Goal: Task Accomplishment & Management: Use online tool/utility

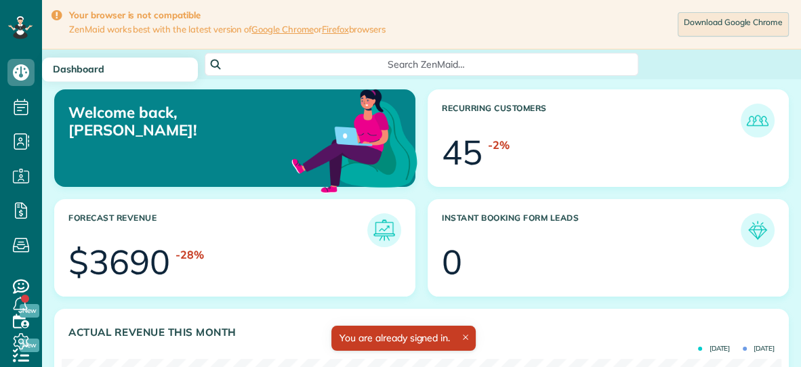
scroll to position [319, 719]
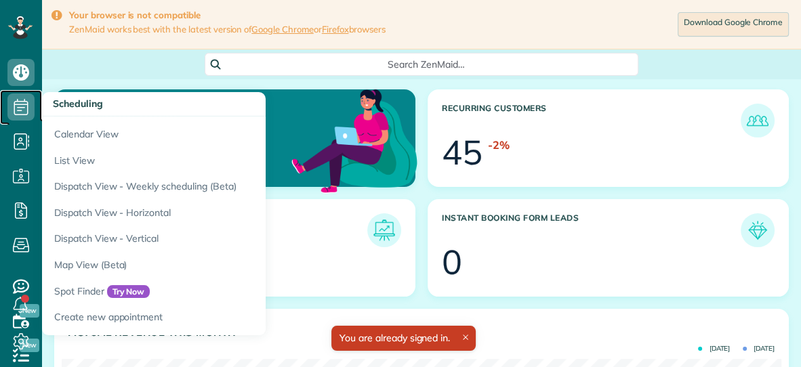
click at [28, 108] on icon at bounding box center [20, 106] width 27 height 27
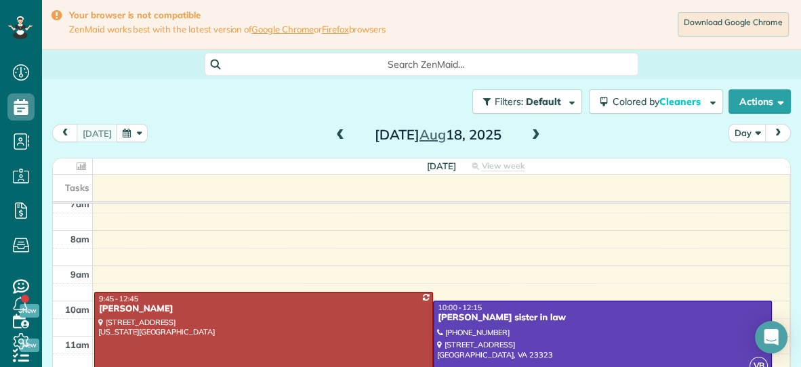
scroll to position [7, 0]
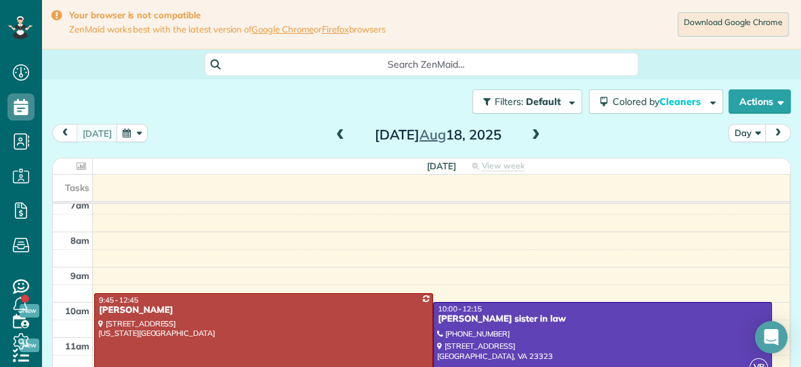
click at [536, 131] on span at bounding box center [535, 135] width 15 height 12
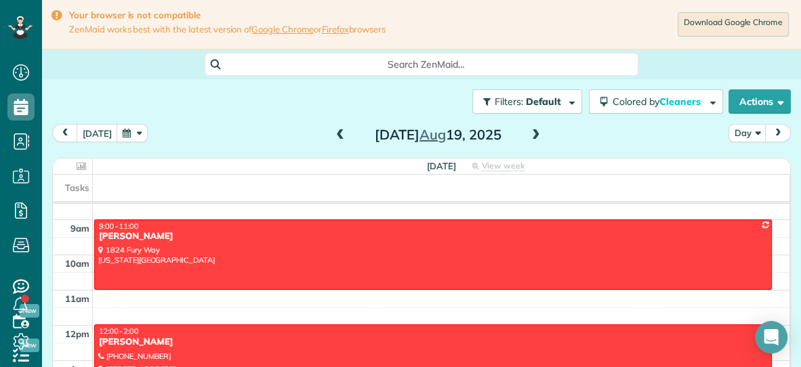
scroll to position [51, 0]
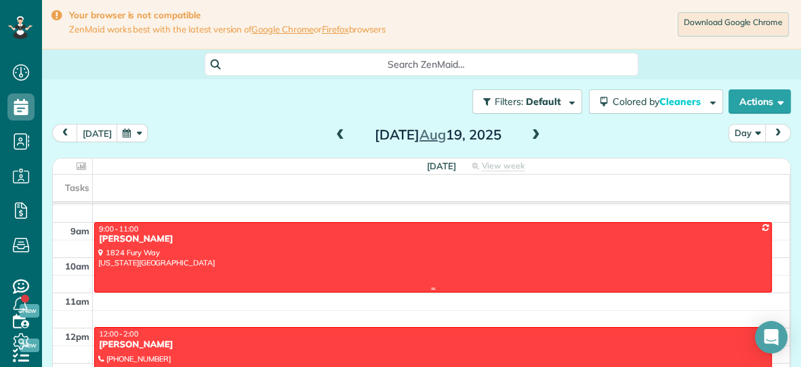
click at [502, 274] on div at bounding box center [433, 257] width 676 height 68
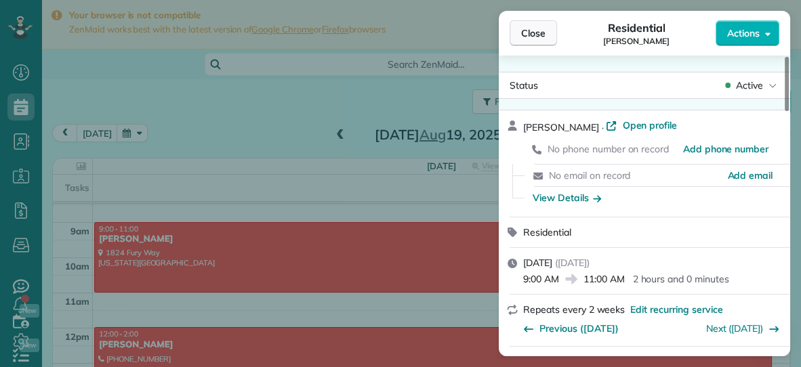
click at [509, 30] on button "Close" at bounding box center [532, 33] width 47 height 26
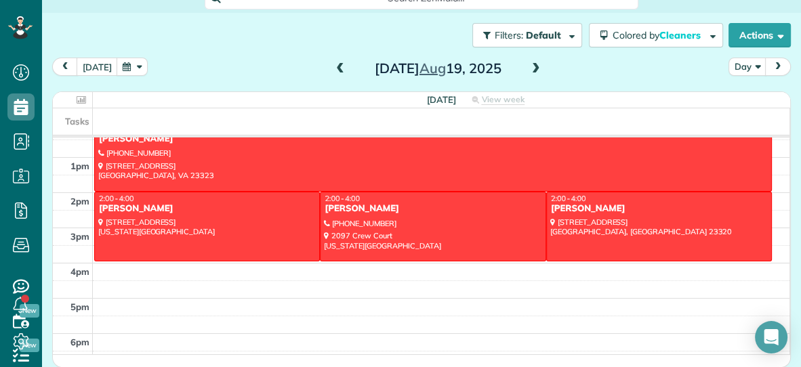
scroll to position [190, 0]
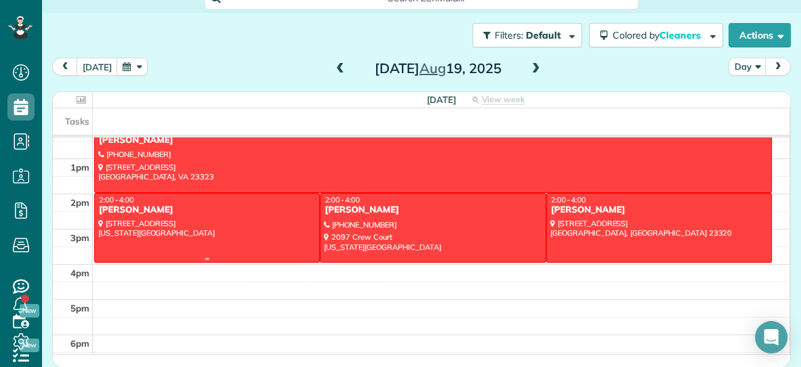
click at [249, 239] on div at bounding box center [207, 228] width 224 height 68
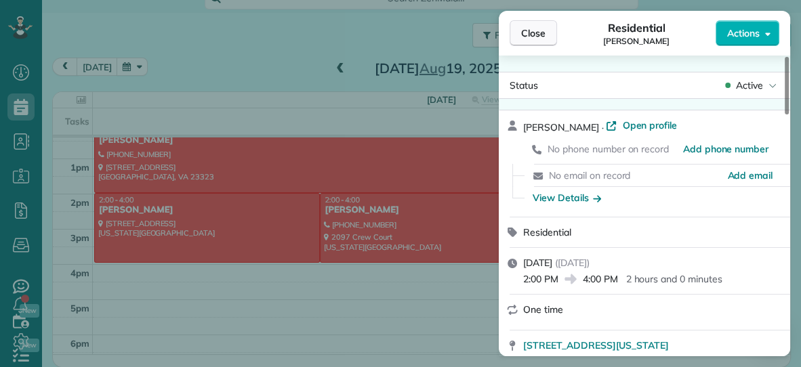
click at [530, 43] on button "Close" at bounding box center [532, 33] width 47 height 26
